Goal: Use online tool/utility: Utilize a website feature to perform a specific function

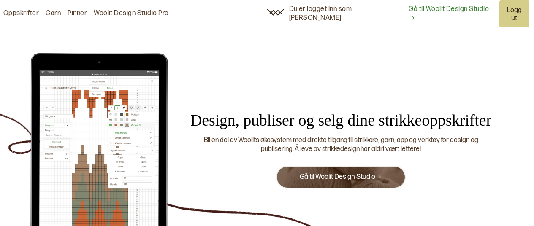
click at [361, 173] on link "Gå til Woolit Design Studio" at bounding box center [340, 177] width 82 height 8
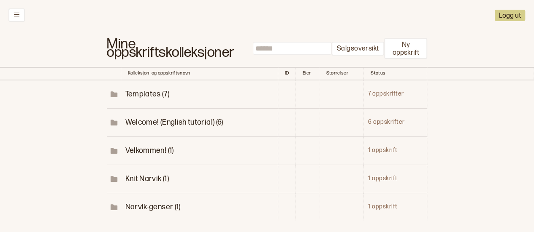
scroll to position [60, 0]
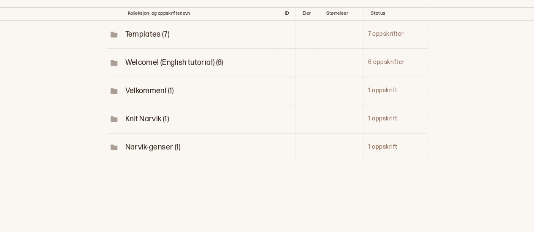
click at [152, 145] on span "Narvik-genser (1)" at bounding box center [152, 147] width 55 height 9
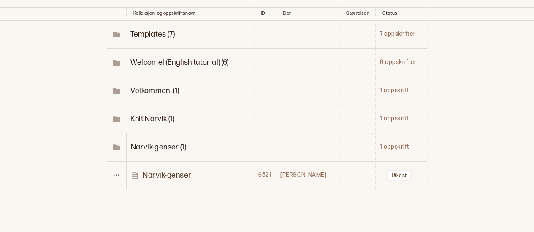
click at [174, 171] on p "Narvik-genser" at bounding box center [167, 176] width 49 height 10
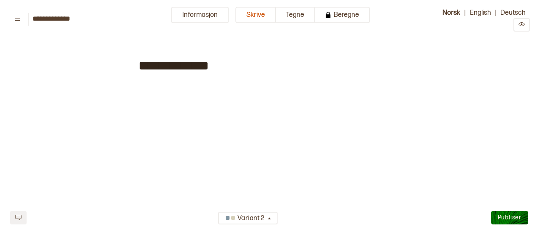
type input "**********"
click at [283, 13] on button "Tegne" at bounding box center [295, 15] width 39 height 16
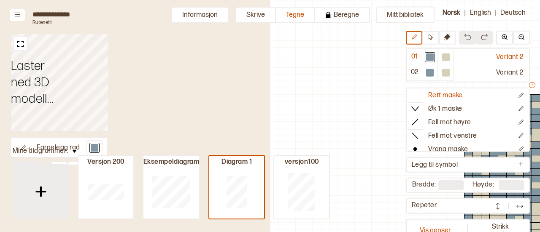
click at [43, 192] on img at bounding box center [40, 191] width 21 height 21
click at [46, 191] on img at bounding box center [40, 191] width 21 height 21
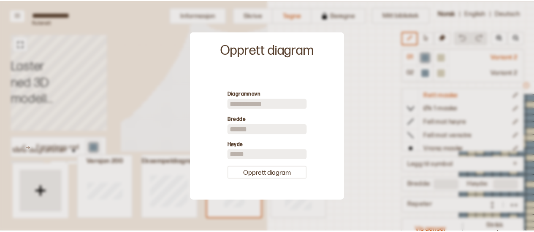
scroll to position [28, 0]
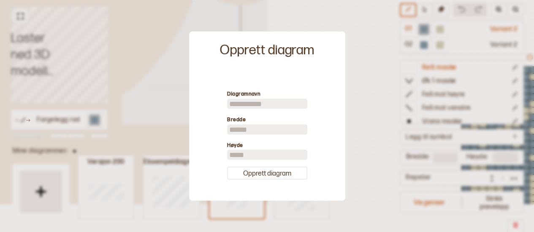
click at [240, 126] on input "**" at bounding box center [267, 129] width 80 height 10
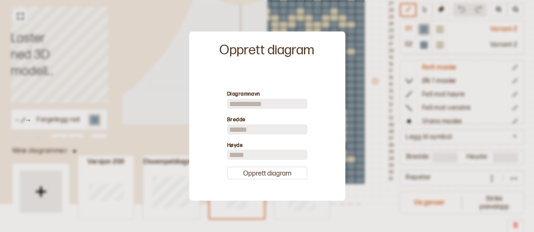
type input "*"
type input "**"
click at [260, 172] on button "Opprett diagram" at bounding box center [267, 173] width 80 height 13
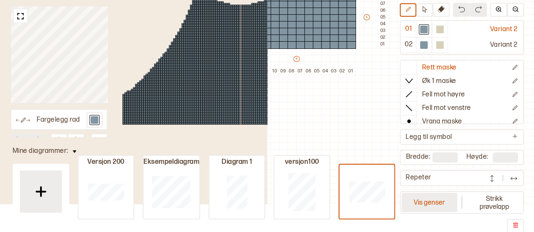
click at [428, 205] on button "Vis genser" at bounding box center [429, 202] width 56 height 19
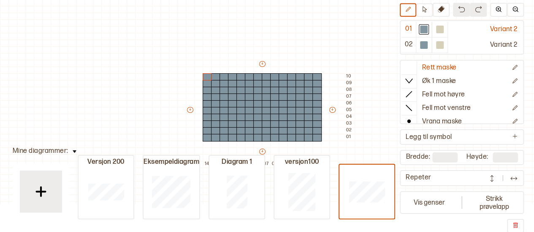
click at [299, 20] on div "**********" at bounding box center [267, 88] width 534 height 232
click at [254, 71] on div "+ + + + 14 13 12 11 10 09 08 07 06 05 04 03 02 01 10 09 08 07 06 05 04 03 02 01" at bounding box center [270, 114] width 169 height 108
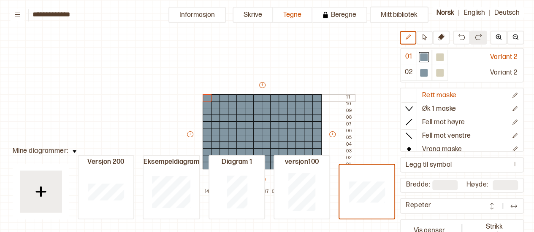
scroll to position [29, 7]
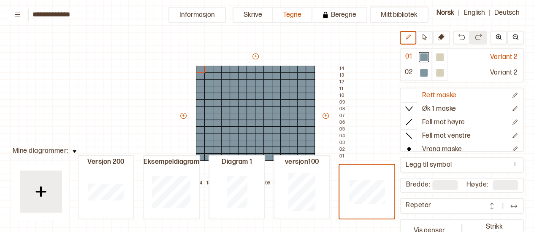
type input "**"
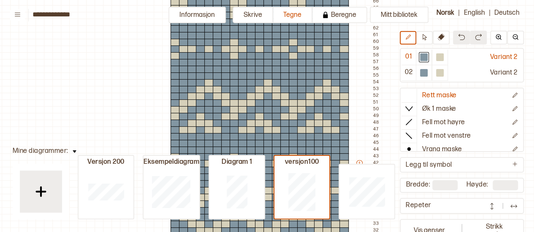
scroll to position [104, 7]
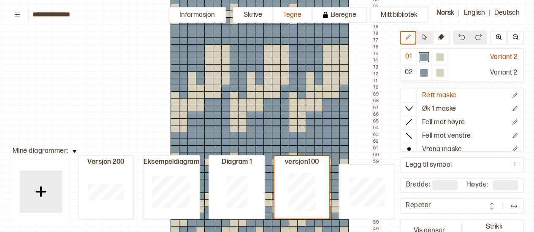
click at [425, 38] on icon at bounding box center [424, 37] width 4 height 6
click at [344, 49] on div at bounding box center [343, 48] width 9 height 8
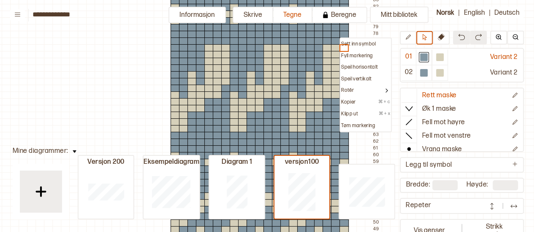
click at [331, 46] on div at bounding box center [335, 48] width 9 height 8
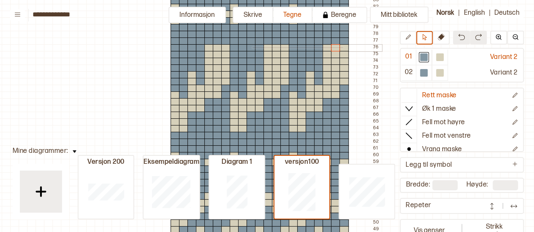
drag, startPoint x: 251, startPoint y: 46, endPoint x: 234, endPoint y: 79, distance: 37.2
click at [345, 49] on div at bounding box center [343, 48] width 9 height 8
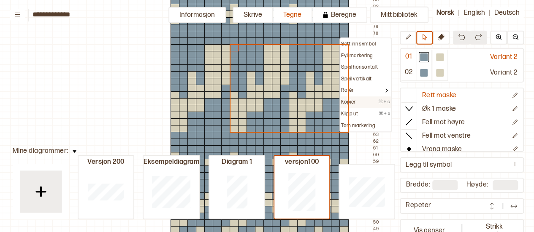
click at [349, 104] on p "Kopier" at bounding box center [348, 102] width 14 height 7
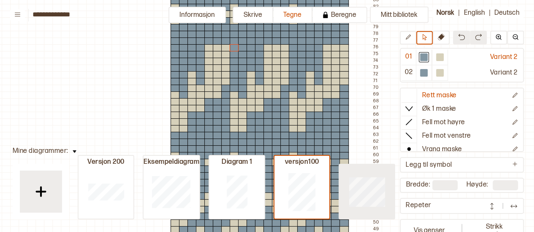
type input "**"
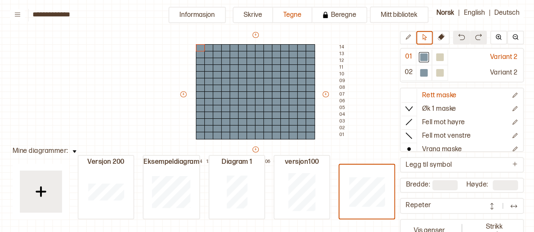
scroll to position [44, 7]
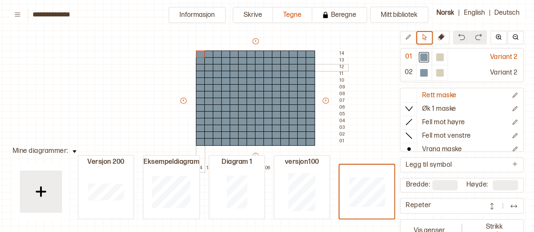
click at [201, 69] on div at bounding box center [200, 68] width 9 height 8
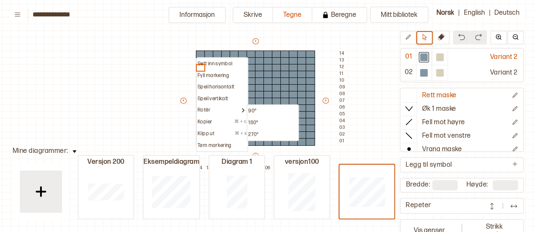
click at [158, 83] on div "Mitt bibliotek 01 Variant 2 02 Variant 2 Rett maske Øk 1 maske Fell mot høyre F…" at bounding box center [526, 188] width 1067 height 465
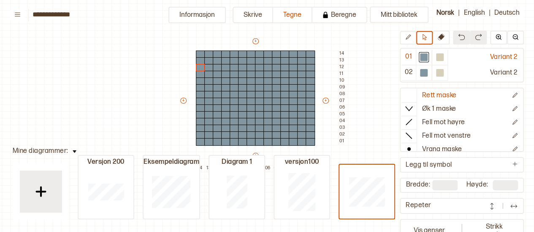
click at [189, 66] on div "+ + + + 14 13 12 11 10 09 08 07 06 05 04 03 02 01 14 13 12 11 10 09 08 07 06 05…" at bounding box center [263, 104] width 169 height 135
click at [199, 61] on div at bounding box center [200, 61] width 9 height 8
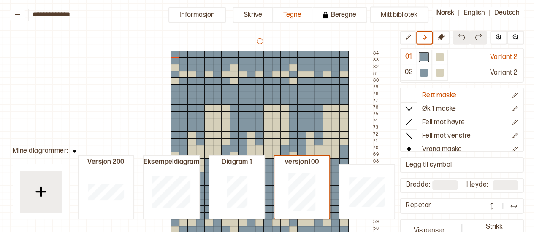
type input "**"
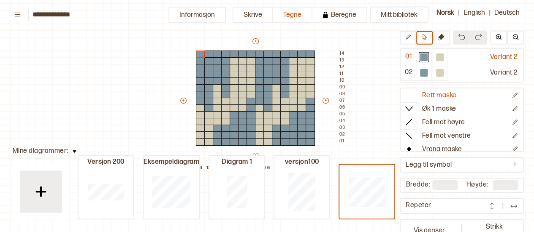
type input "**"
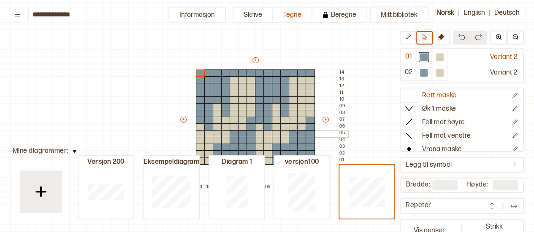
scroll to position [43, 7]
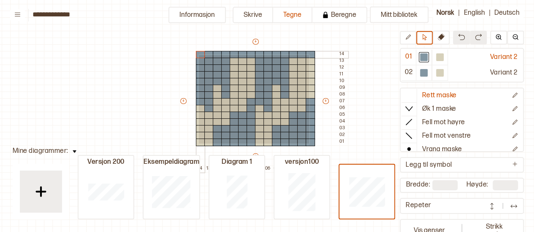
drag, startPoint x: 308, startPoint y: 143, endPoint x: 198, endPoint y: 54, distance: 141.3
click at [198, 54] on div "+ + + + 14 13 12 11 10 09 08 07 06 05 04 03 02 01 14 13 12 11 10 09 08 07 06 05…" at bounding box center [263, 105] width 169 height 135
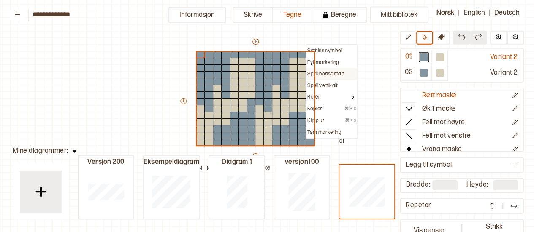
click at [332, 72] on p "Speil horisontalt" at bounding box center [325, 74] width 37 height 7
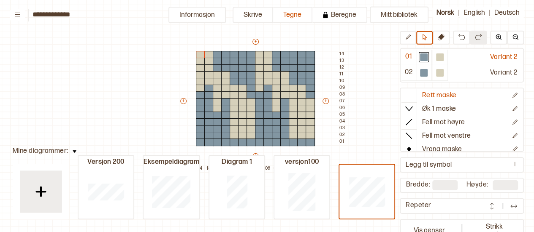
drag, startPoint x: 332, startPoint y: 72, endPoint x: 314, endPoint y: 93, distance: 28.1
click at [319, 90] on div "+ + + + 14 13 12 11 10 09 08 07 06 05 04 03 02 01 14 13 12 11 10 09 08 07 06 05…" at bounding box center [263, 105] width 169 height 135
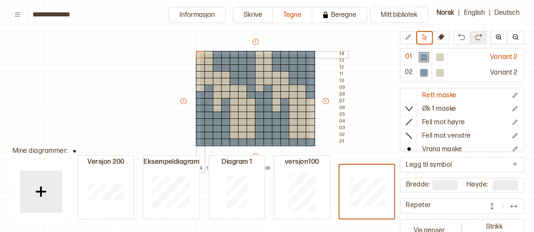
drag, startPoint x: 309, startPoint y: 144, endPoint x: 199, endPoint y: 53, distance: 142.6
click at [199, 53] on div "+ + + + 14 13 12 11 10 09 08 07 06 05 04 03 02 01 14 13 12 11 10 09 08 07 06 05…" at bounding box center [263, 105] width 169 height 135
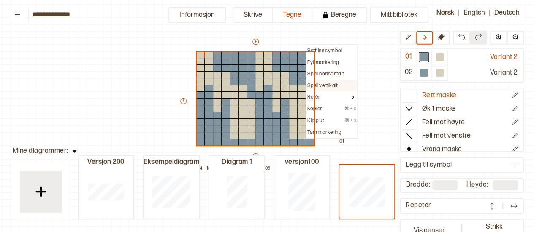
click at [330, 84] on p "Speil vertikalt" at bounding box center [322, 86] width 30 height 7
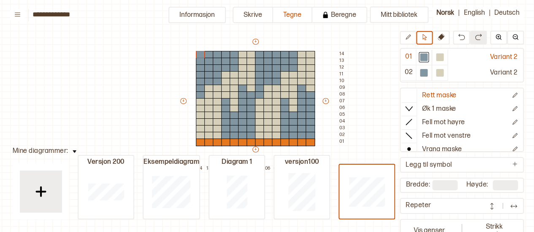
type input "**"
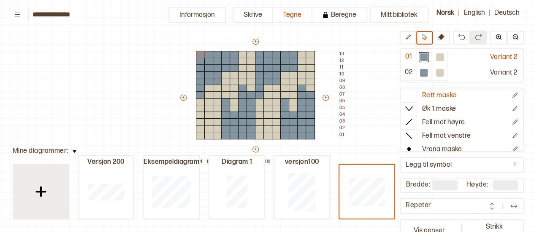
click at [34, 195] on img at bounding box center [40, 191] width 21 height 21
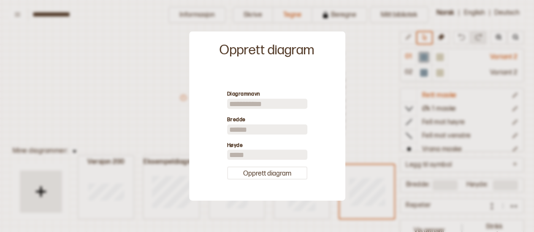
click at [254, 125] on input "**" at bounding box center [267, 129] width 80 height 10
type input "**"
click at [269, 172] on button "Opprett diagram" at bounding box center [267, 173] width 80 height 13
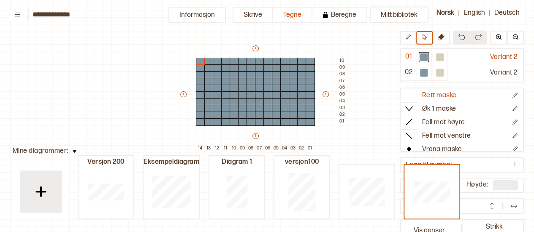
type input "**"
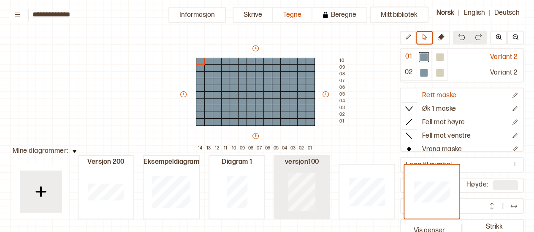
type input "**"
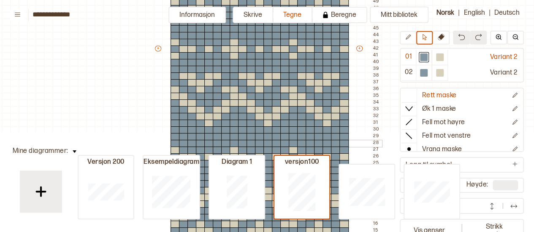
scroll to position [345, 7]
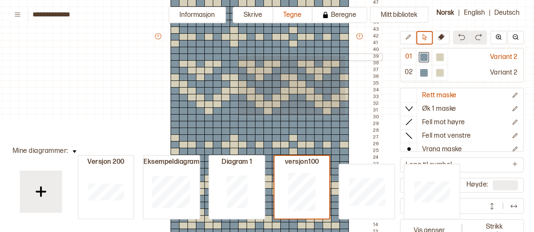
drag, startPoint x: 344, startPoint y: 116, endPoint x: 237, endPoint y: 55, distance: 123.1
click at [237, 55] on div "+ + + + 21 20 19 18 17 16 15 14 13 12 11 10 09 08 07 06 05 04 03 02 01 84 83 82…" at bounding box center [268, 39] width 228 height 607
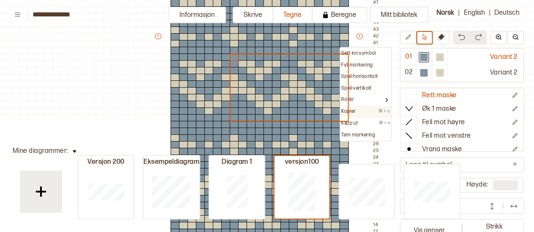
click at [353, 110] on p "Kopier" at bounding box center [348, 111] width 14 height 7
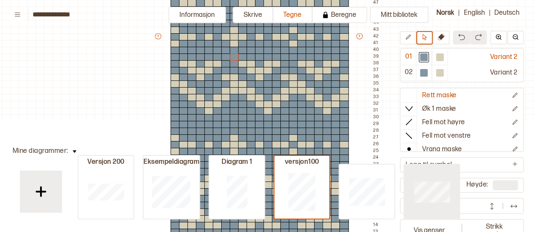
click at [414, 178] on div at bounding box center [431, 192] width 55 height 54
type input "**"
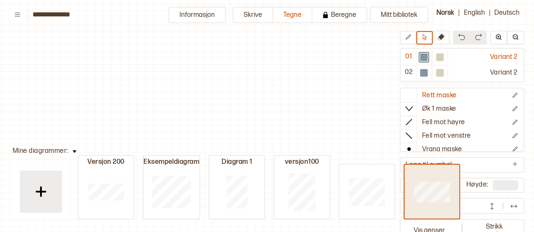
scroll to position [226, 7]
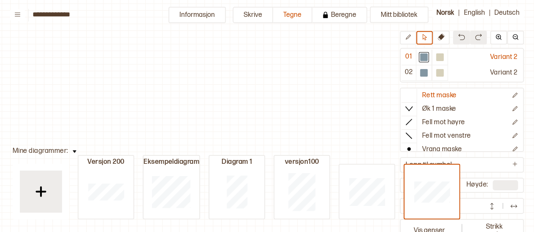
click at [248, 81] on div "Mitt bibliotek 01 Variant 2 02 Variant 2 Rett maske Øk 1 maske Fell mot høyre F…" at bounding box center [526, 6] width 1067 height 465
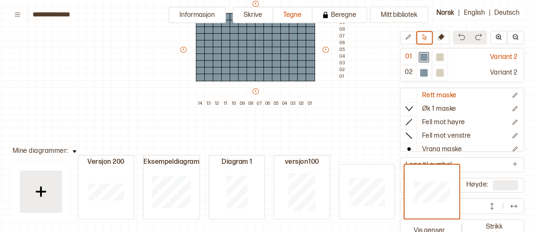
scroll to position [54, 7]
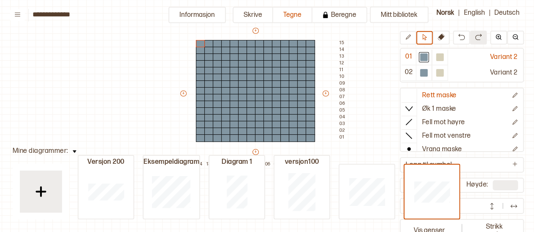
type input "**"
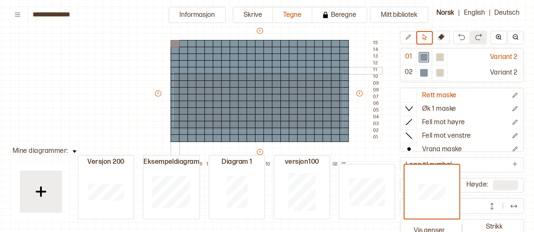
drag, startPoint x: 341, startPoint y: 129, endPoint x: 173, endPoint y: 71, distance: 178.2
click at [173, 71] on div "+ + + + 21 20 19 18 17 16 15 14 13 12 11 10 09 08 07 06 05 04 03 02 01 15 14 13…" at bounding box center [268, 98] width 228 height 142
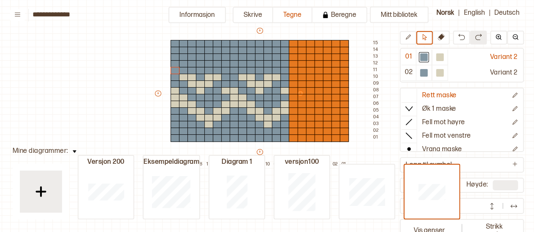
type input "**"
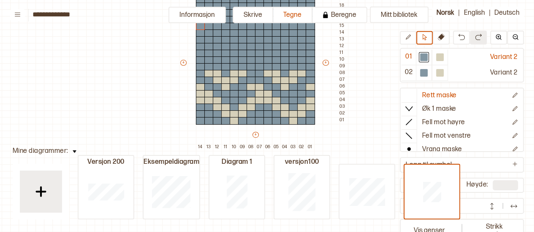
scroll to position [99, 7]
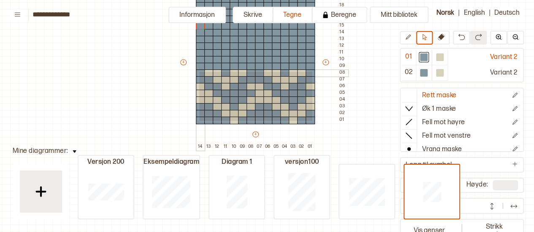
drag, startPoint x: 311, startPoint y: 120, endPoint x: 198, endPoint y: 71, distance: 123.3
click at [198, 71] on div "+ + + + 14 13 12 11 10 09 08 07 06 05 04 03 02 01 19 18 17 16 15 14 13 12 11 10…" at bounding box center [263, 66] width 169 height 169
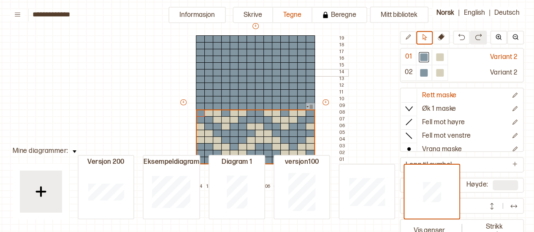
scroll to position [56, 7]
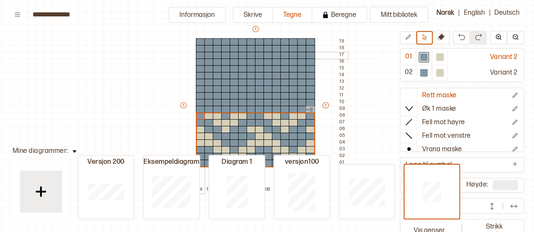
click at [198, 52] on div at bounding box center [200, 56] width 9 height 8
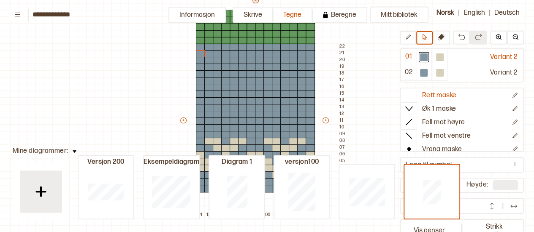
scroll to position [44, 7]
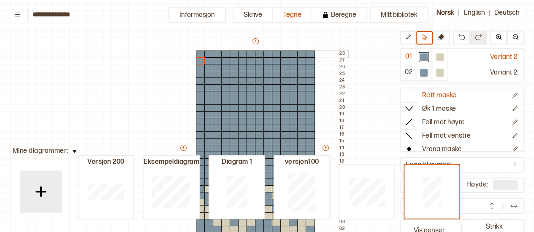
click at [201, 47] on div "+ + + + 14 13 12 11 10 09 08 07 06 05 04 03 02 01 28 27 26 25 24 23 22 21 20 19…" at bounding box center [263, 151] width 169 height 229
click at [201, 54] on div at bounding box center [200, 55] width 9 height 8
click at [201, 64] on div at bounding box center [200, 68] width 9 height 8
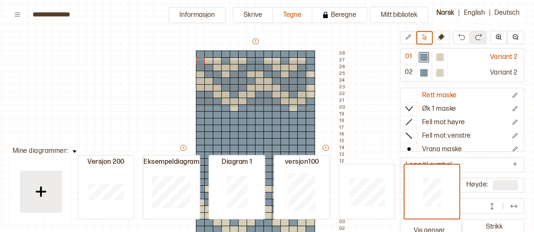
drag, startPoint x: 307, startPoint y: 107, endPoint x: 195, endPoint y: 59, distance: 122.1
click at [195, 59] on div "+ + + + 14 13 12 11 10 09 08 07 06 05 04 03 02 01 28 27 26 25 24 23 22 21 20 19…" at bounding box center [263, 151] width 169 height 229
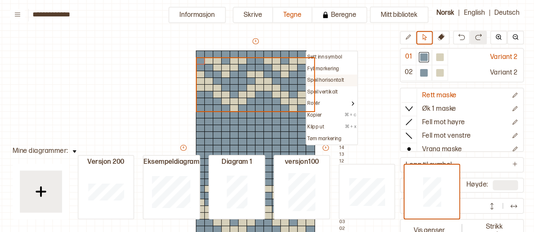
click at [319, 80] on p "Speil horisontalt" at bounding box center [325, 80] width 37 height 7
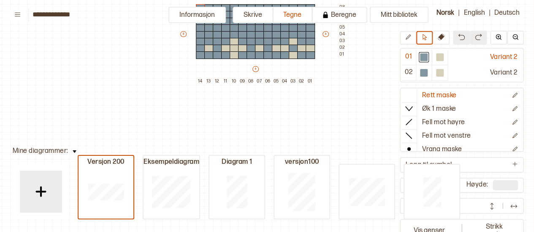
scroll to position [64, 7]
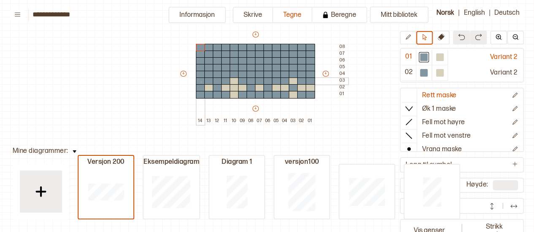
click at [200, 81] on div at bounding box center [200, 82] width 9 height 8
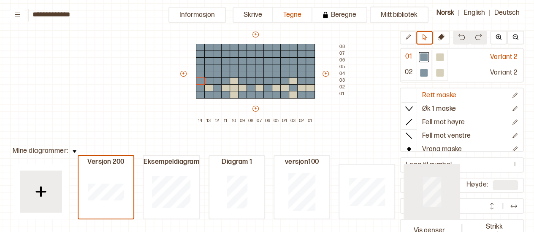
click at [444, 194] on div at bounding box center [431, 192] width 55 height 54
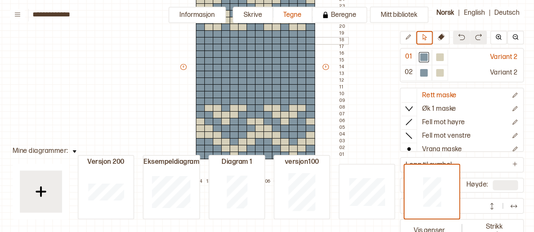
scroll to position [121, 7]
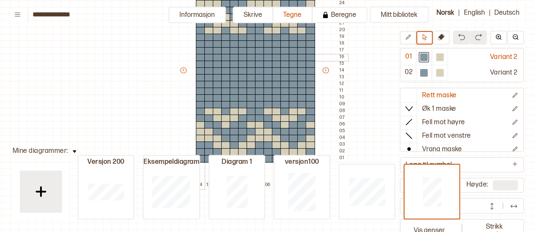
click at [201, 57] on div at bounding box center [200, 58] width 9 height 8
click at [200, 64] on div at bounding box center [200, 65] width 9 height 8
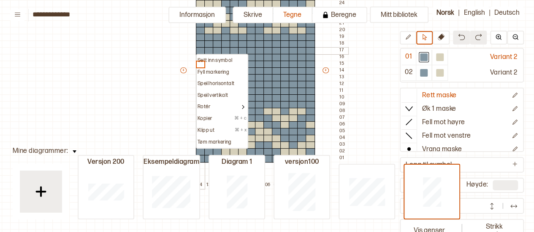
click at [199, 52] on div at bounding box center [200, 51] width 9 height 8
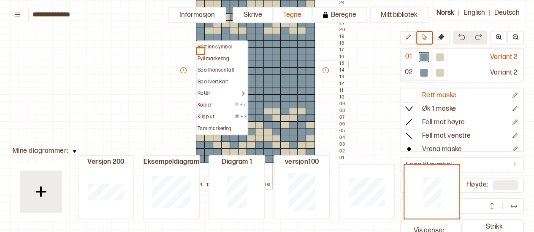
click at [267, 64] on div at bounding box center [267, 65] width 9 height 8
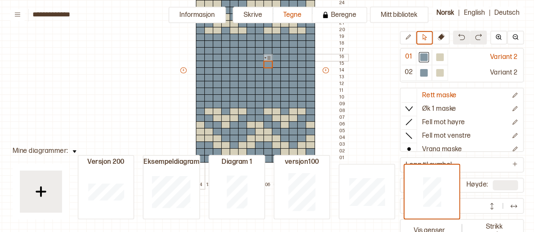
click at [198, 57] on div at bounding box center [200, 58] width 9 height 8
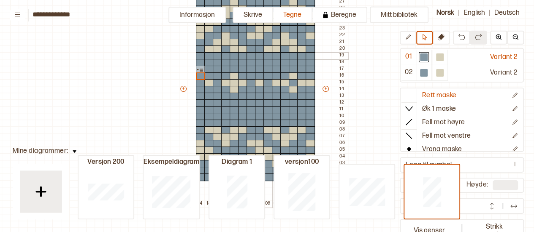
scroll to position [116, 7]
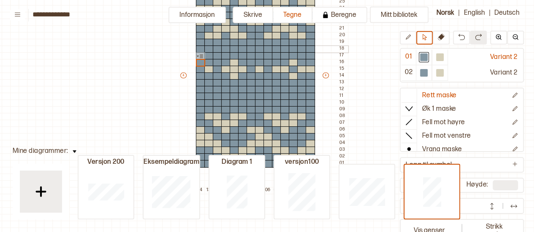
click at [235, 51] on div at bounding box center [233, 50] width 9 height 8
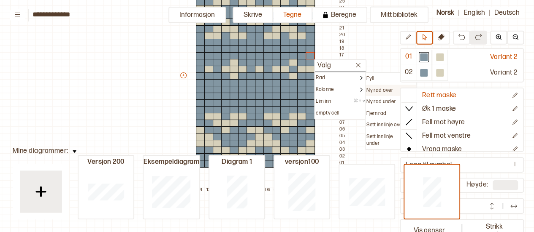
click at [372, 90] on p "Ny rad over" at bounding box center [379, 90] width 27 height 7
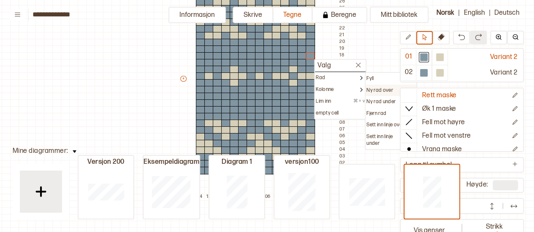
click at [373, 89] on p "Ny rad over" at bounding box center [379, 90] width 27 height 7
type input "**"
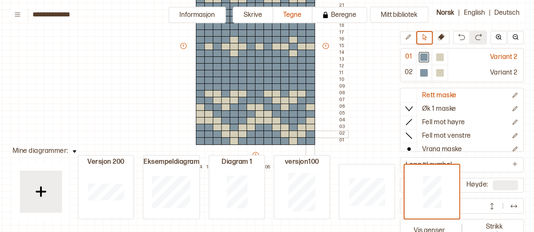
scroll to position [153, 7]
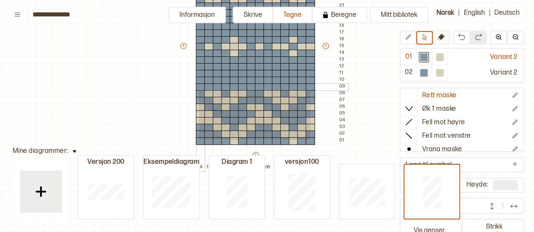
drag, startPoint x: 310, startPoint y: 140, endPoint x: 198, endPoint y: 90, distance: 122.3
click at [198, 90] on div "+ + + + 14 13 12 11 10 09 08 07 06 05 04 03 02 01 30 29 28 27 26 25 24 23 22 21…" at bounding box center [263, 49] width 169 height 243
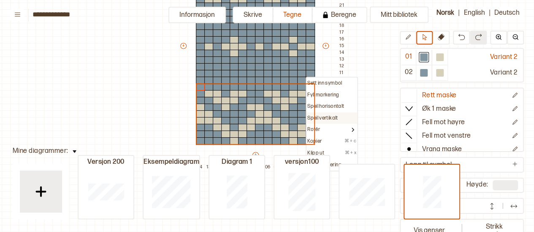
click at [318, 115] on p "Speil vertikalt" at bounding box center [322, 118] width 30 height 7
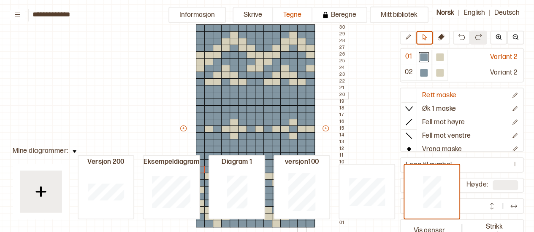
scroll to position [70, 7]
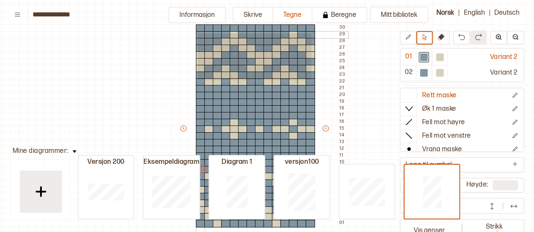
drag, startPoint x: 310, startPoint y: 80, endPoint x: 197, endPoint y: 32, distance: 123.3
click at [197, 32] on div "+ + + + 14 13 12 11 10 09 08 07 06 05 04 03 02 01 30 29 28 27 26 25 24 23 22 21…" at bounding box center [263, 132] width 169 height 243
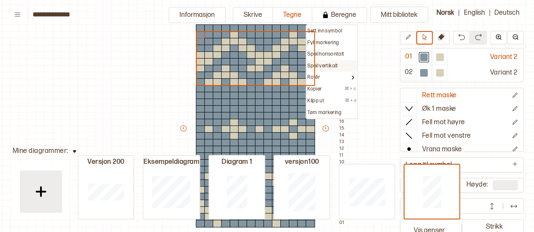
click at [321, 61] on div "Speil vertikalt" at bounding box center [331, 66] width 51 height 12
click at [323, 66] on p "Speil vertikalt" at bounding box center [322, 66] width 30 height 7
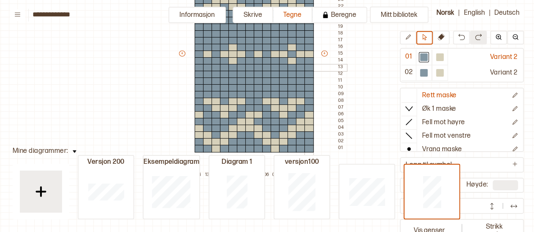
scroll to position [144, 8]
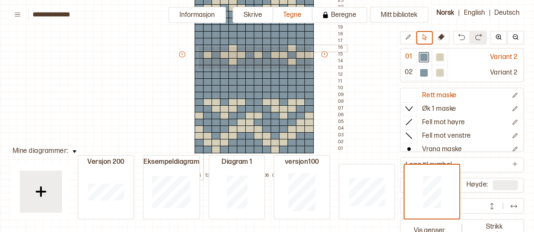
drag, startPoint x: 310, startPoint y: 68, endPoint x: 197, endPoint y: 46, distance: 115.2
click at [197, 46] on div "+ + + + 14 13 12 11 10 09 08 07 06 05 04 03 02 01 30 29 28 27 26 25 24 23 22 21…" at bounding box center [262, 58] width 169 height 243
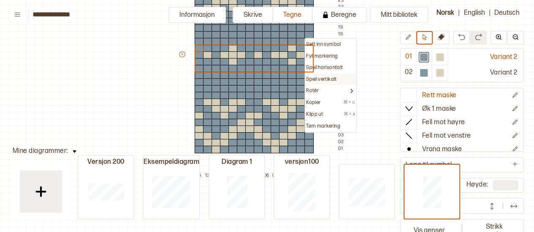
click at [317, 77] on p "Speil vertikalt" at bounding box center [321, 79] width 30 height 7
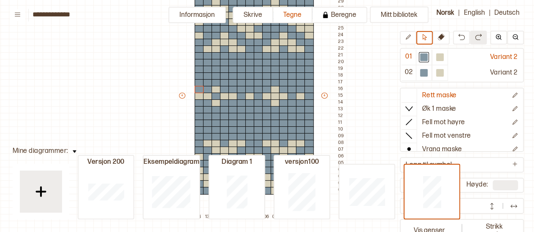
scroll to position [169, 9]
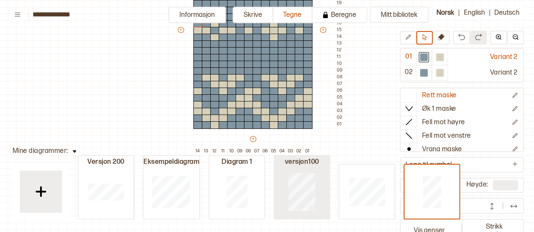
type input "**"
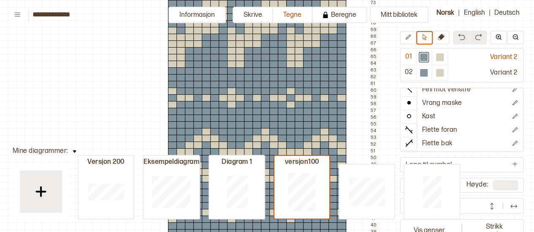
scroll to position [6, 0]
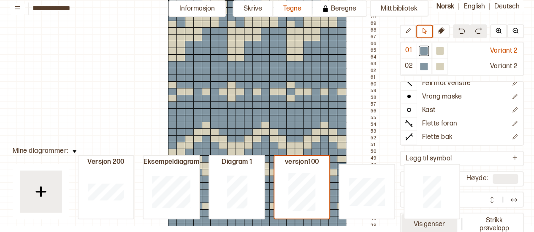
click at [438, 226] on button "Vis genser" at bounding box center [429, 223] width 56 height 19
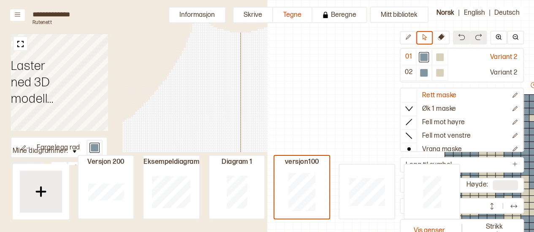
scroll to position [272, 257]
